Goal: Information Seeking & Learning: Learn about a topic

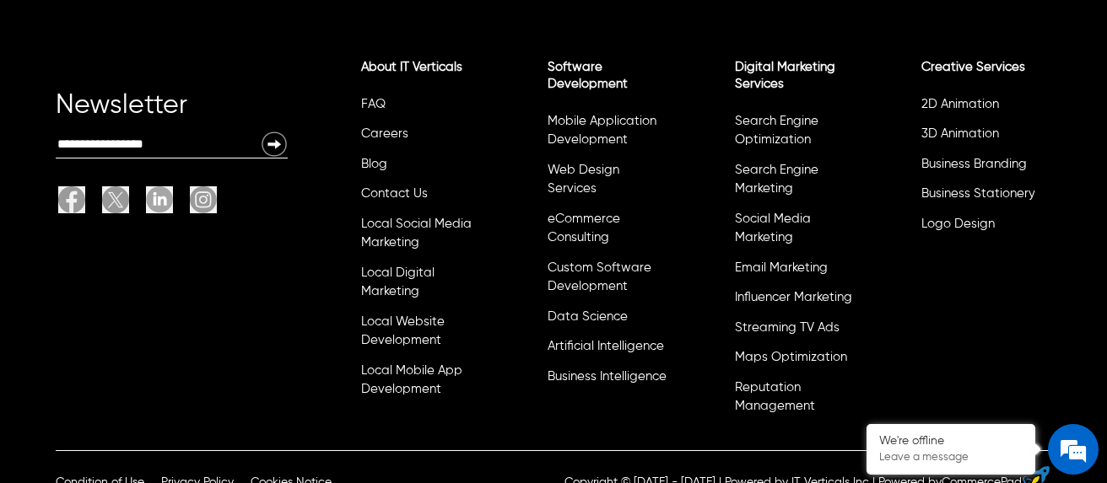
scroll to position [4807, 0]
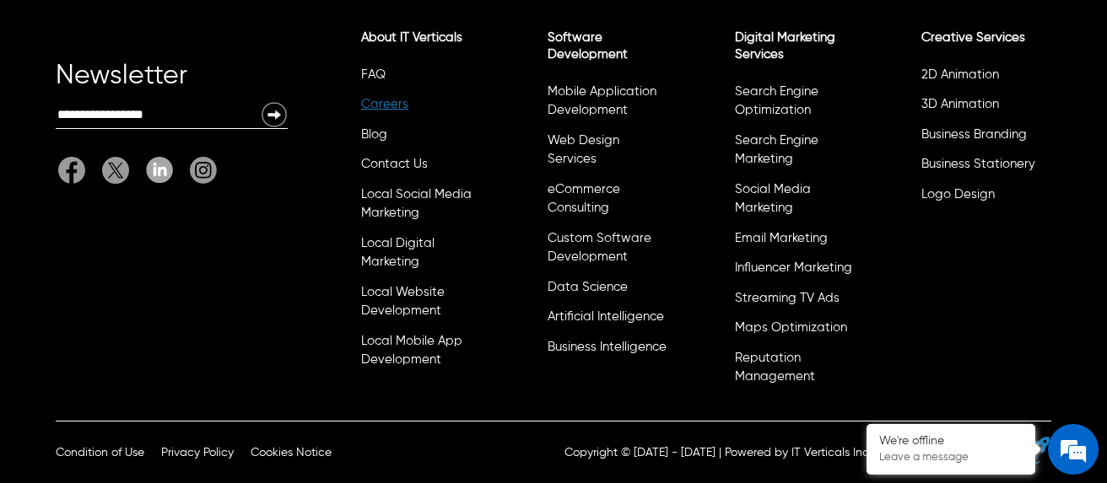
click at [393, 105] on link "Careers" at bounding box center [384, 104] width 47 height 13
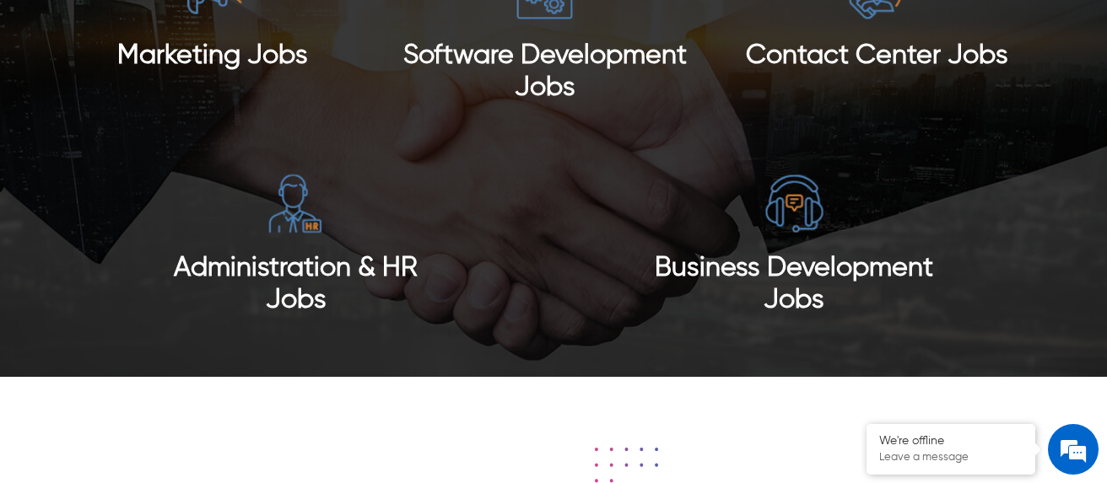
scroll to position [1519, 0]
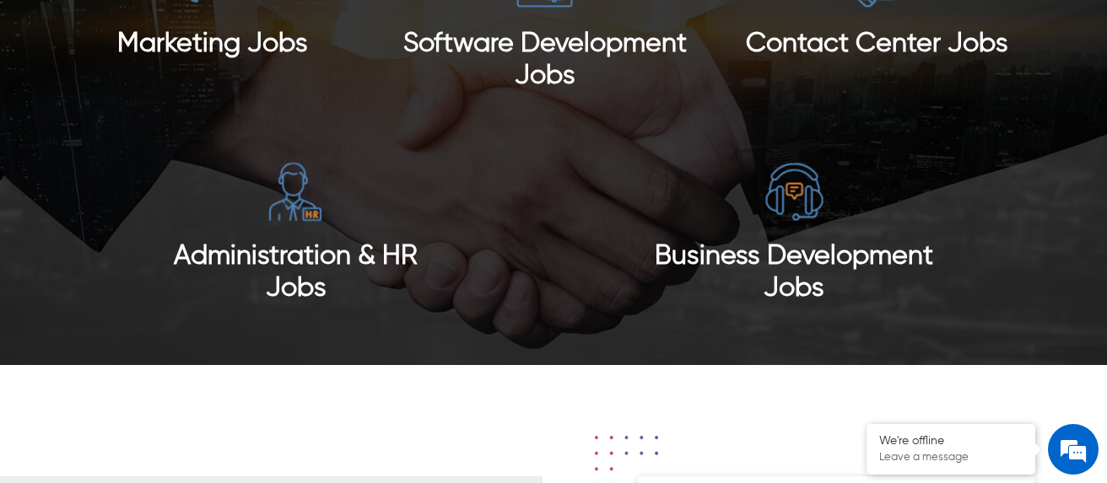
click at [285, 259] on span "Administration & HR Jobs" at bounding box center [296, 272] width 244 height 59
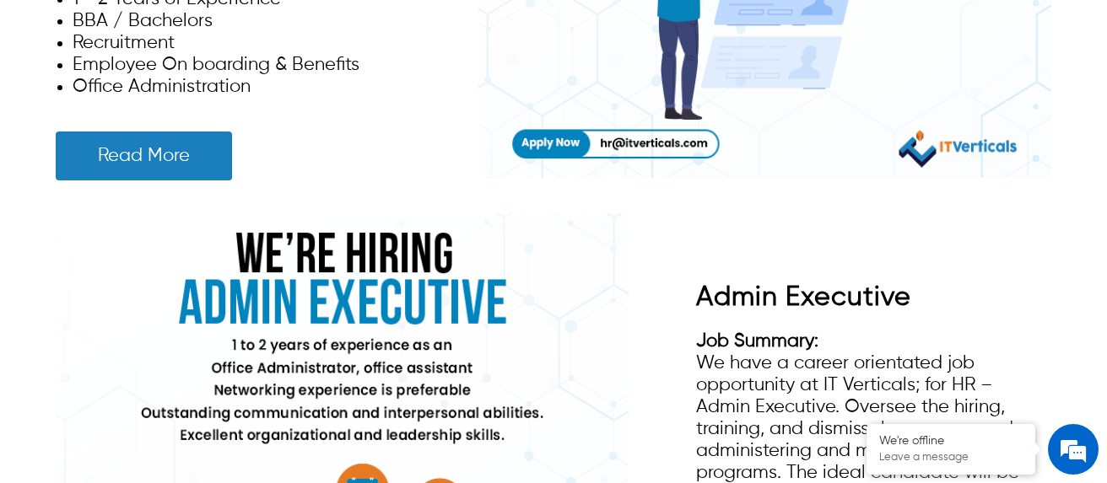
scroll to position [759, 0]
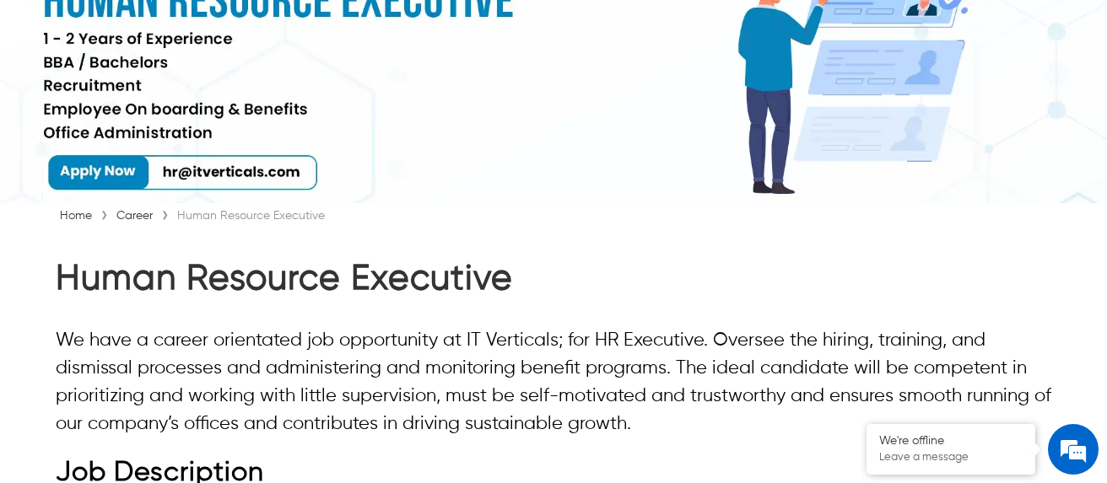
scroll to position [253, 0]
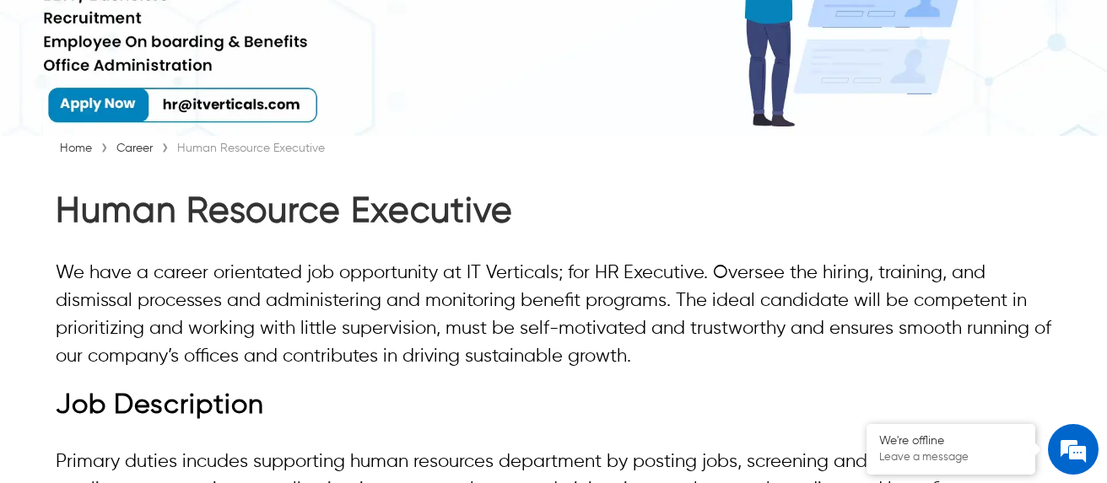
drag, startPoint x: 531, startPoint y: 221, endPoint x: 47, endPoint y: 220, distance: 483.4
copy h1 "Human Resource Executive"
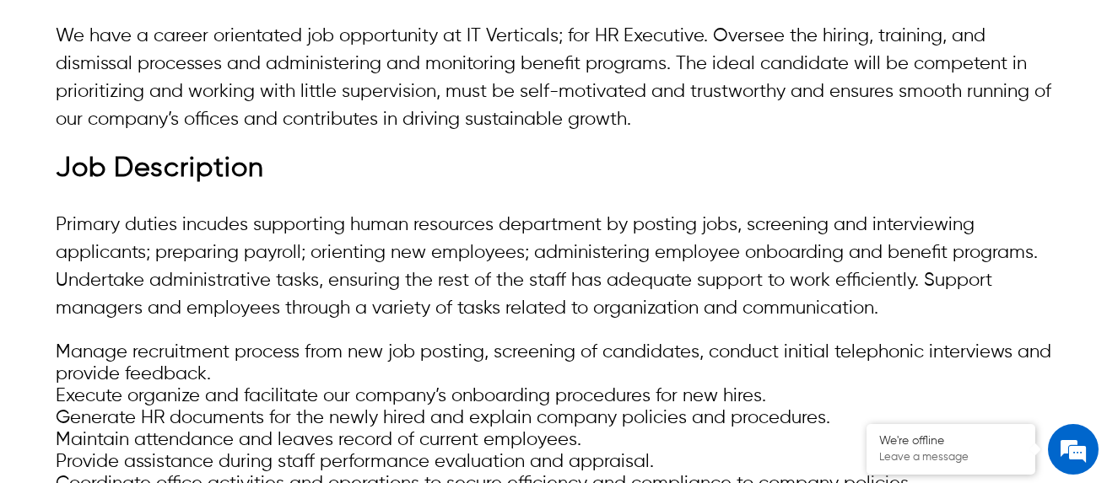
scroll to position [591, 0]
